Goal: Check status: Verify the current state of an ongoing process or item

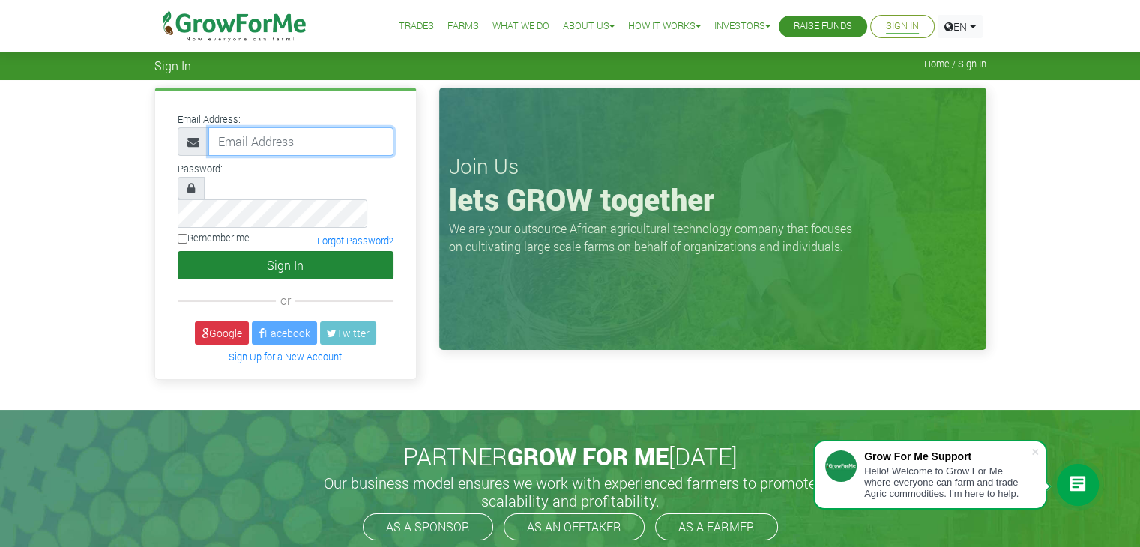
type input "linda@growforme.com"
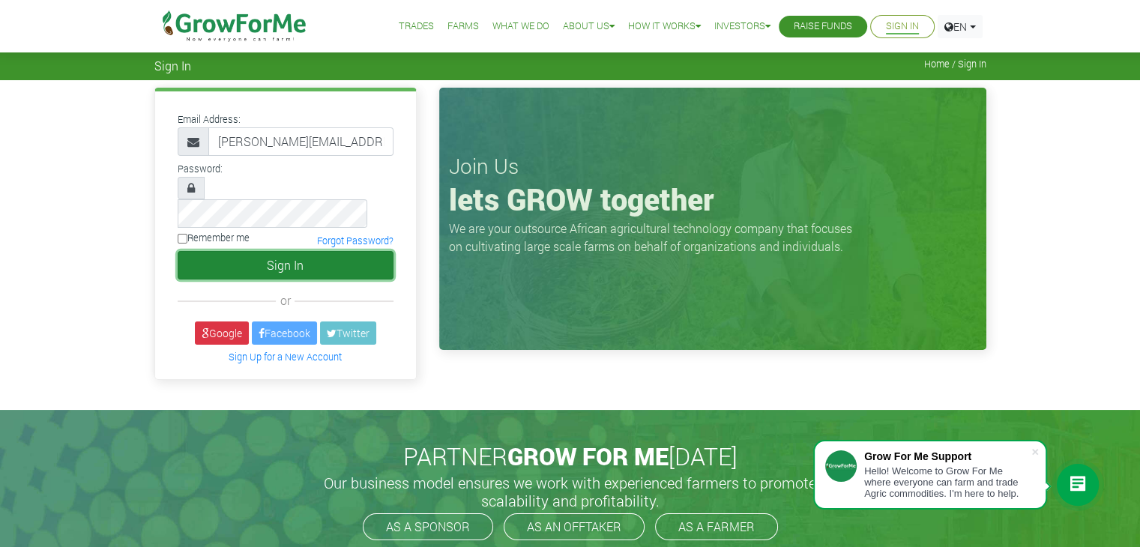
click at [322, 251] on button "Sign In" at bounding box center [286, 265] width 216 height 28
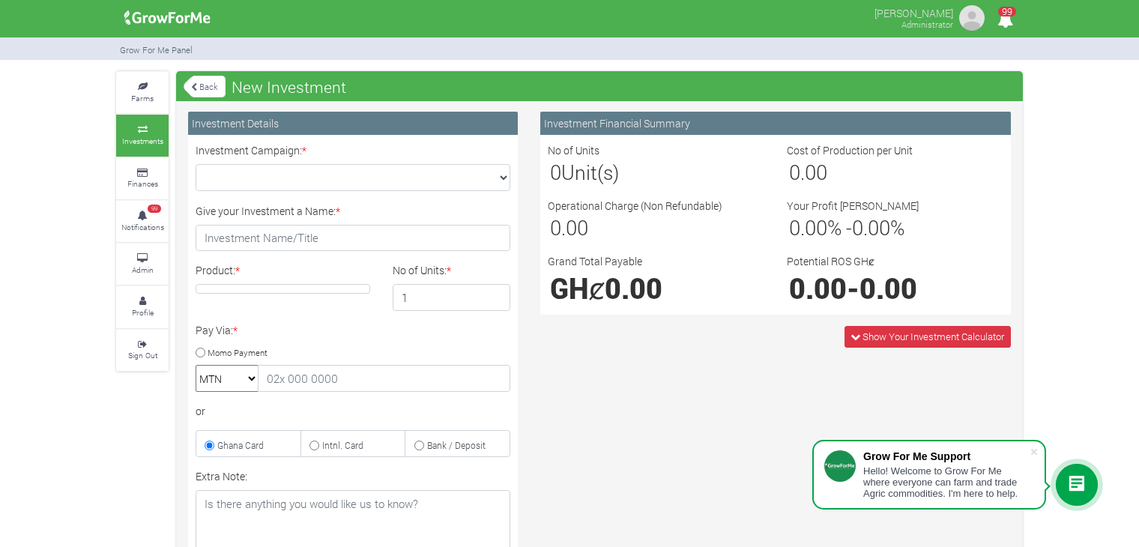
click at [151, 134] on link "Investments" at bounding box center [142, 135] width 52 height 41
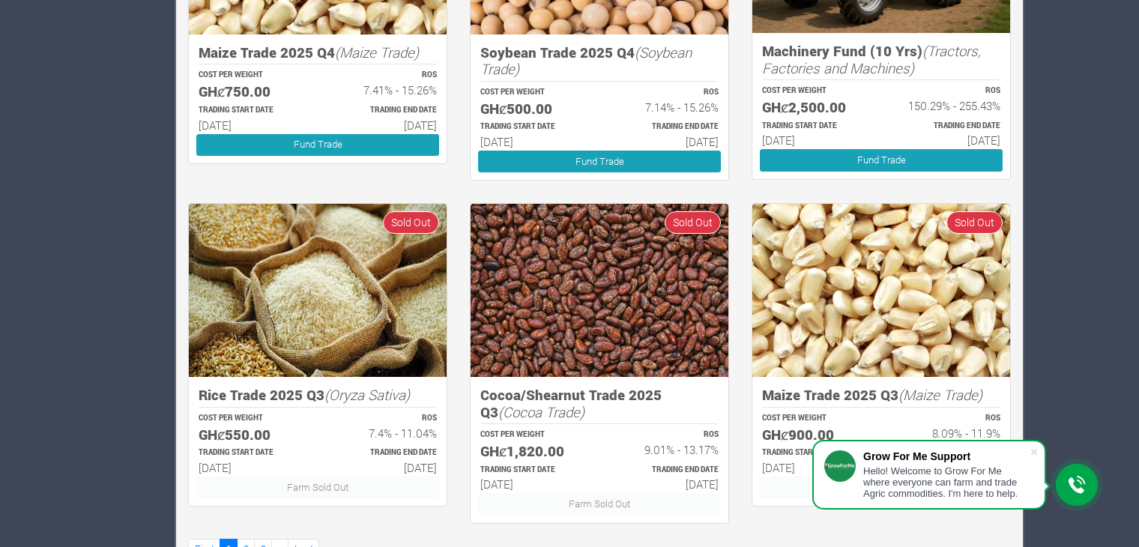
scroll to position [1790, 0]
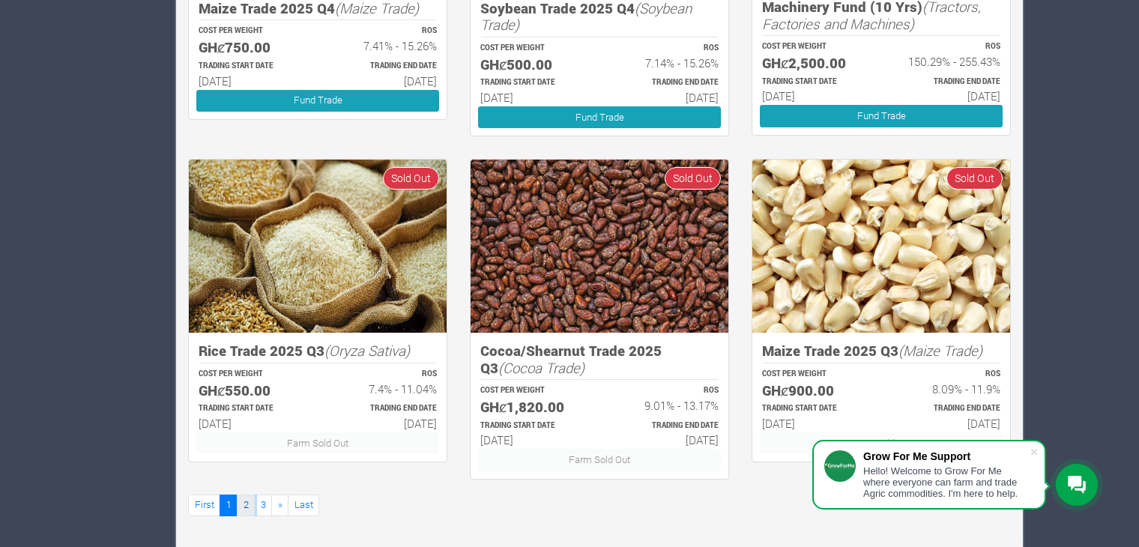
click at [246, 511] on link "2" at bounding box center [246, 506] width 18 height 22
